Goal: Information Seeking & Learning: Learn about a topic

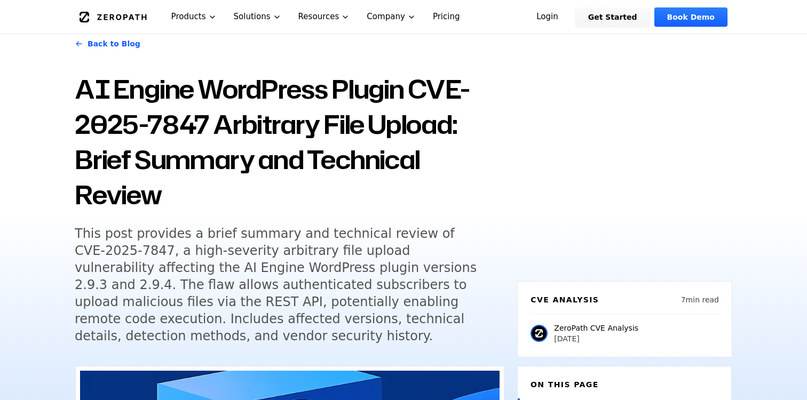
scroll to position [17, 0]
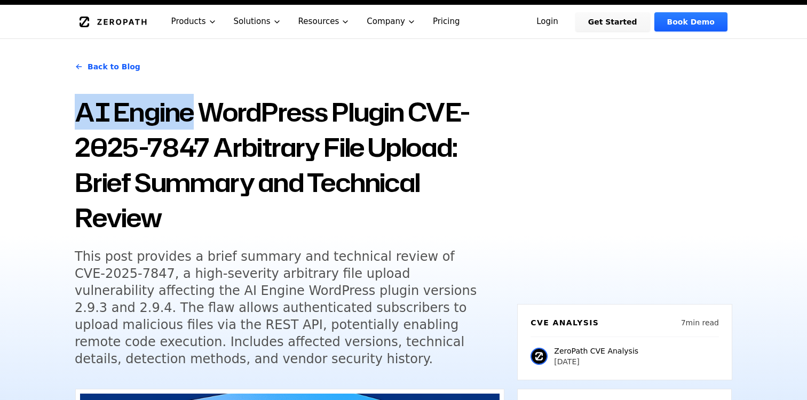
drag, startPoint x: 78, startPoint y: 111, endPoint x: 193, endPoint y: 114, distance: 114.3
click at [193, 114] on h1 "AI Engine WordPress Plugin CVE-2025-7847 Arbitrary File Upload: Brief Summary a…" at bounding box center [290, 164] width 430 height 141
copy h1 "AI Engine"
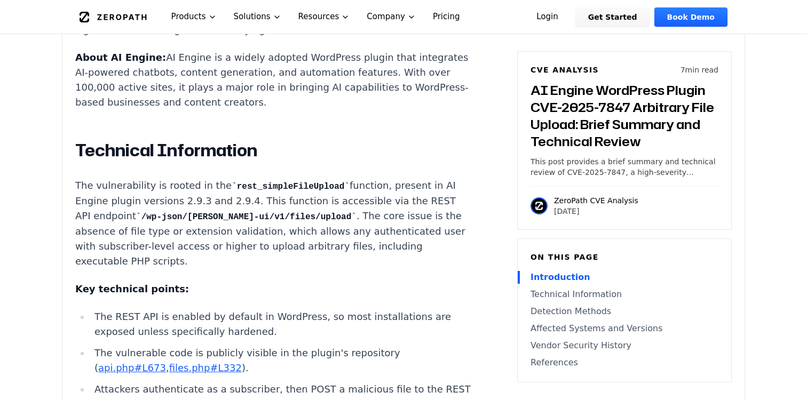
scroll to position [899, 0]
drag, startPoint x: 100, startPoint y: 199, endPoint x: 137, endPoint y: 197, distance: 36.9
click at [137, 212] on code "/wp-json/[PERSON_NAME]-ui/v1/files/upload" at bounding box center [246, 217] width 220 height 10
copy code "[PERSON_NAME]-ui"
click at [136, 212] on code "/wp-json/[PERSON_NAME]-ui/v1/files/upload" at bounding box center [246, 217] width 220 height 10
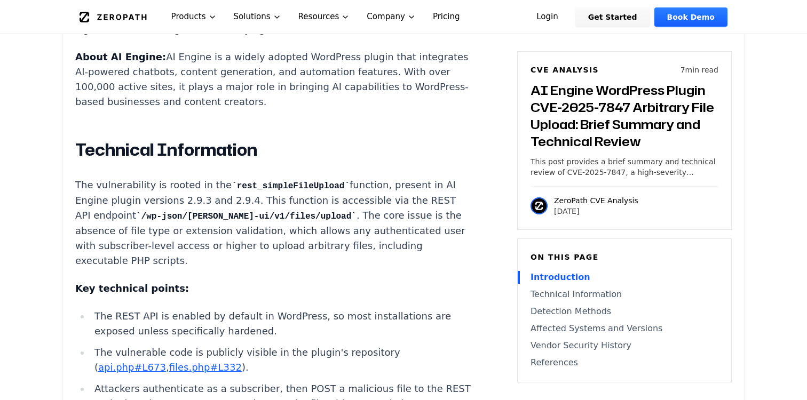
click at [136, 212] on code "/wp-json/[PERSON_NAME]-ui/v1/files/upload" at bounding box center [246, 217] width 220 height 10
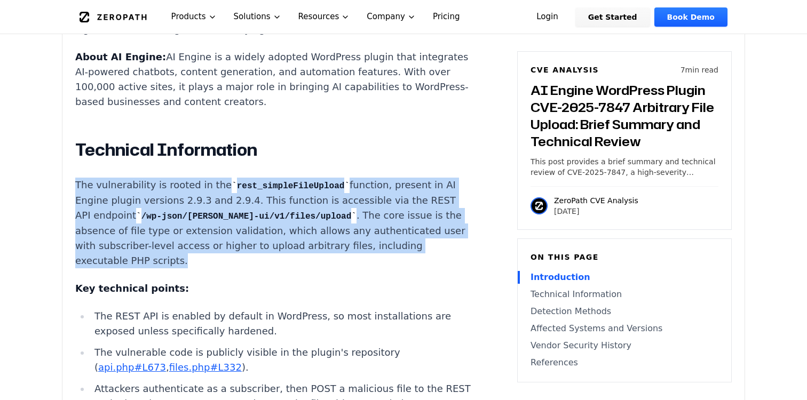
drag, startPoint x: 76, startPoint y: 167, endPoint x: 311, endPoint y: 232, distance: 243.8
click at [311, 232] on p "The vulnerability is rooted in the rest_simpleFileUpload function, present in A…" at bounding box center [273, 223] width 397 height 91
click at [266, 244] on img at bounding box center [264, 245] width 14 height 14
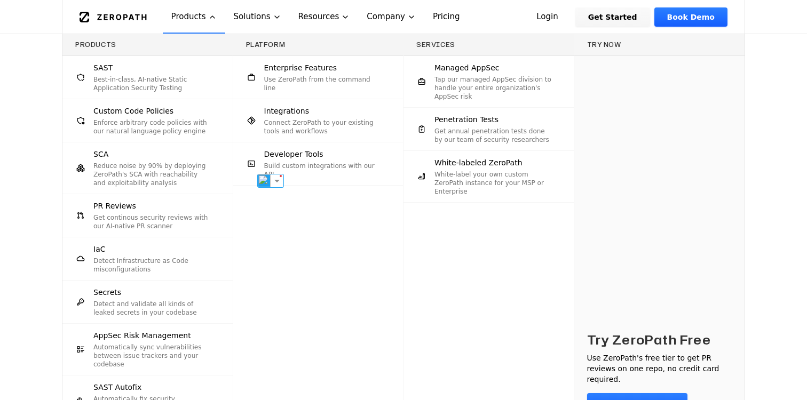
scroll to position [933, 0]
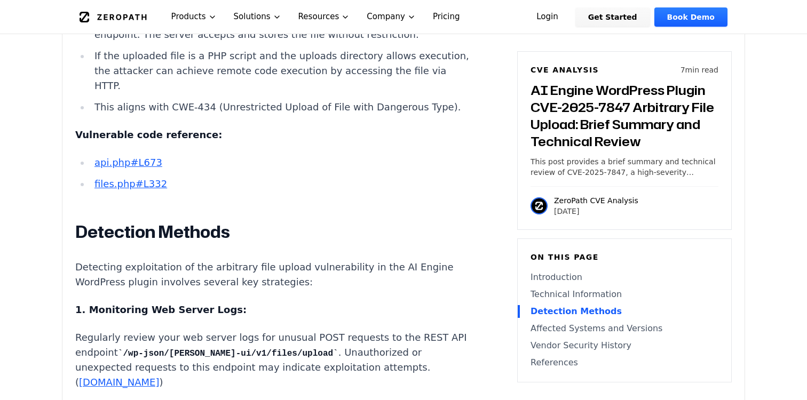
scroll to position [1137, 0]
